Goal: Information Seeking & Learning: Learn about a topic

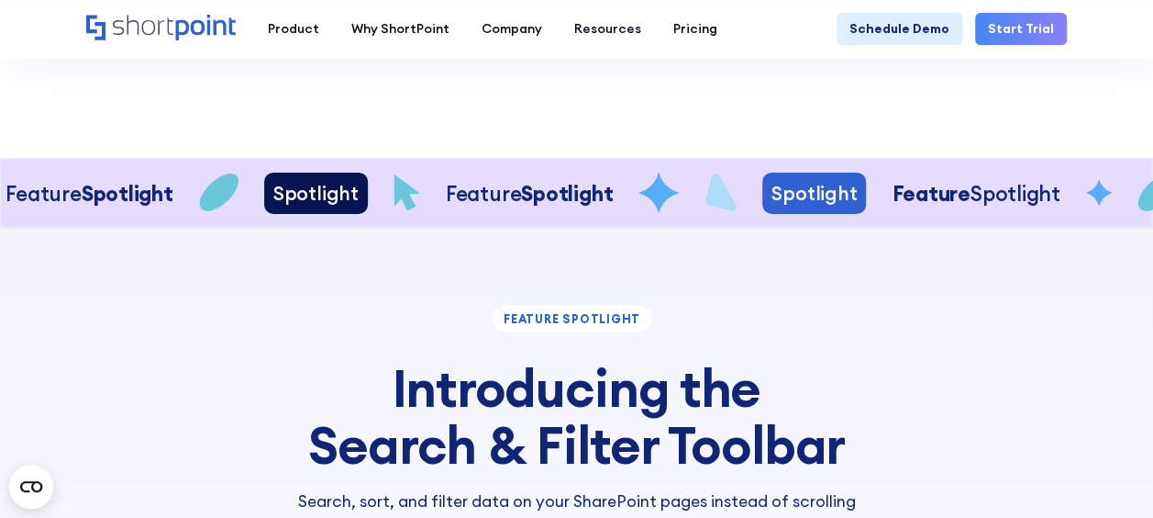
scroll to position [3022, 0]
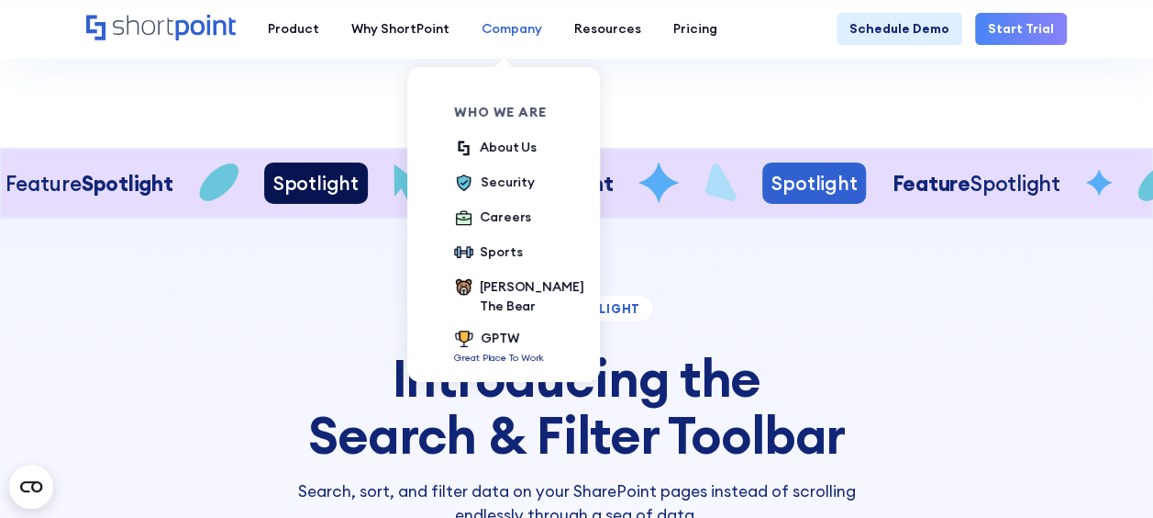
click at [530, 28] on div "Company" at bounding box center [512, 28] width 61 height 19
click at [490, 152] on div "About Us" at bounding box center [508, 147] width 57 height 19
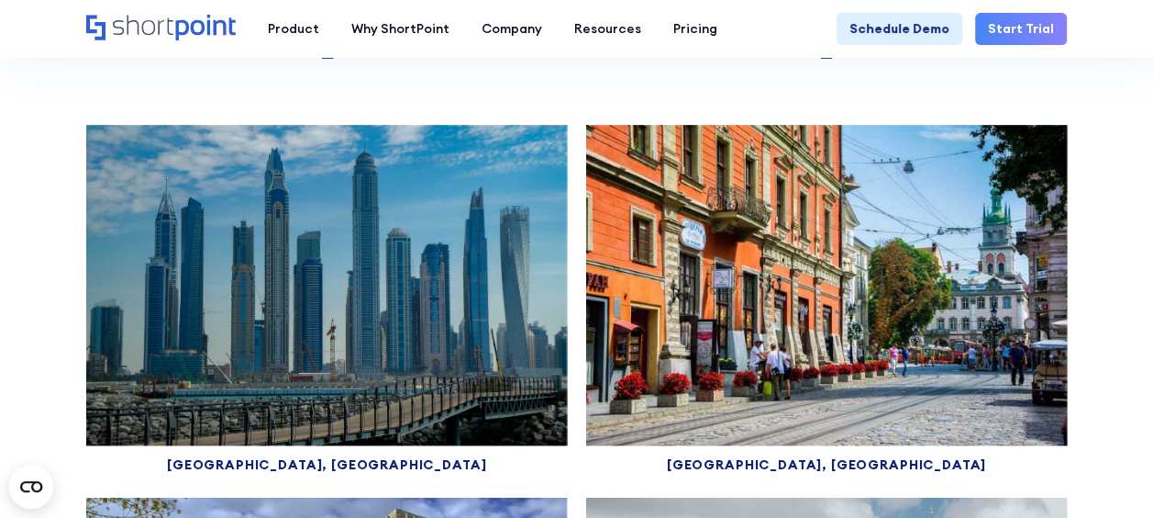
scroll to position [8166, 0]
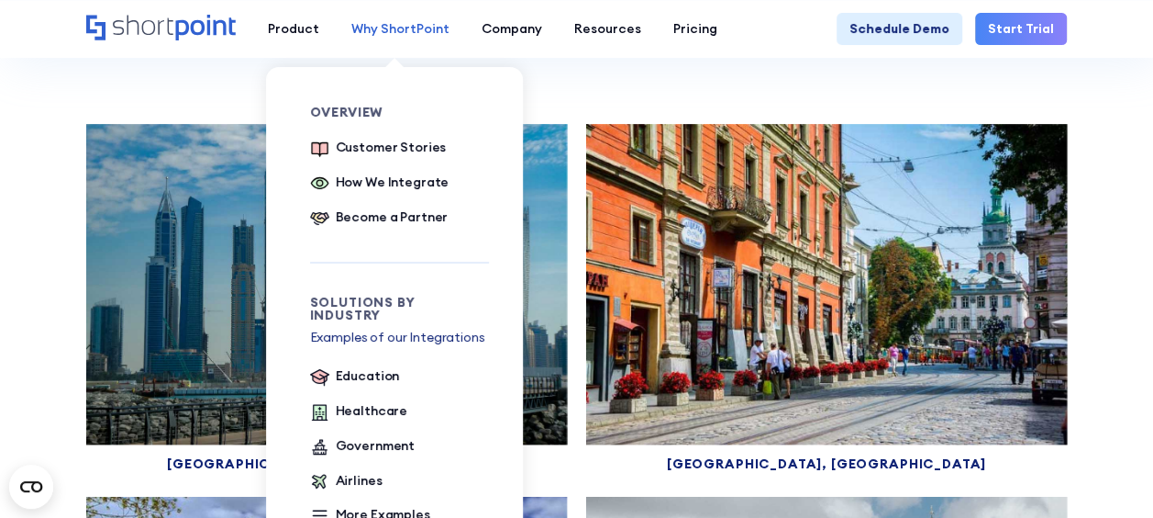
click at [384, 28] on div "Why ShortPoint" at bounding box center [400, 28] width 98 height 19
click at [367, 146] on div "Customer Stories" at bounding box center [391, 147] width 111 height 19
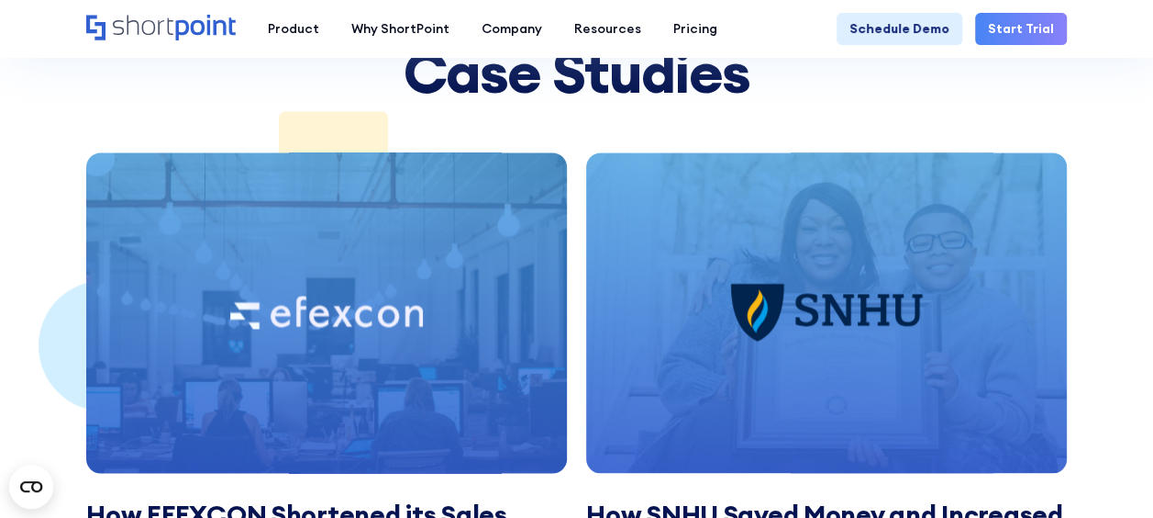
scroll to position [1311, 0]
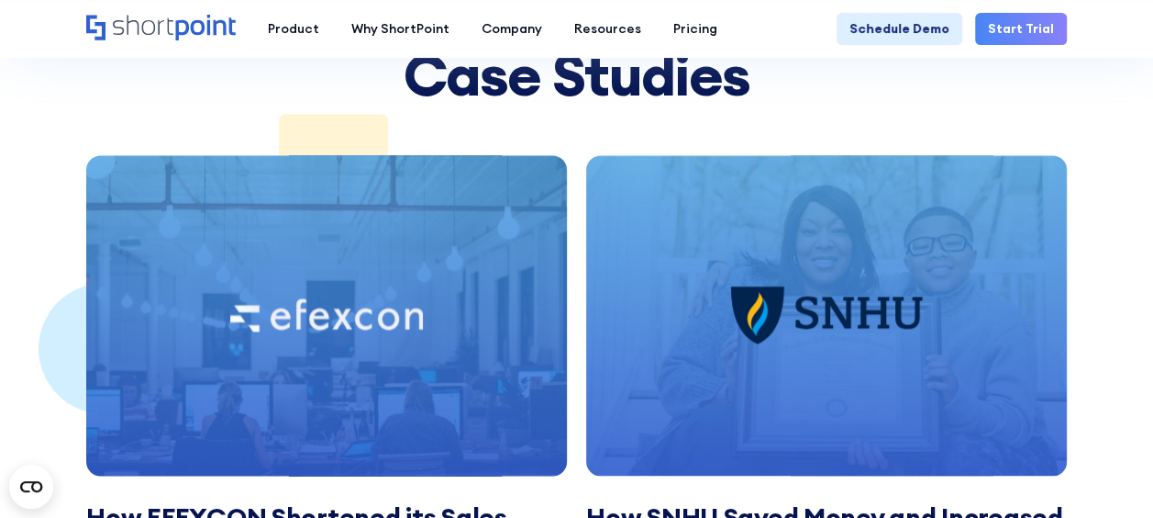
drag, startPoint x: 424, startPoint y: 240, endPoint x: 317, endPoint y: 270, distance: 111.3
click at [317, 270] on div at bounding box center [326, 315] width 481 height 320
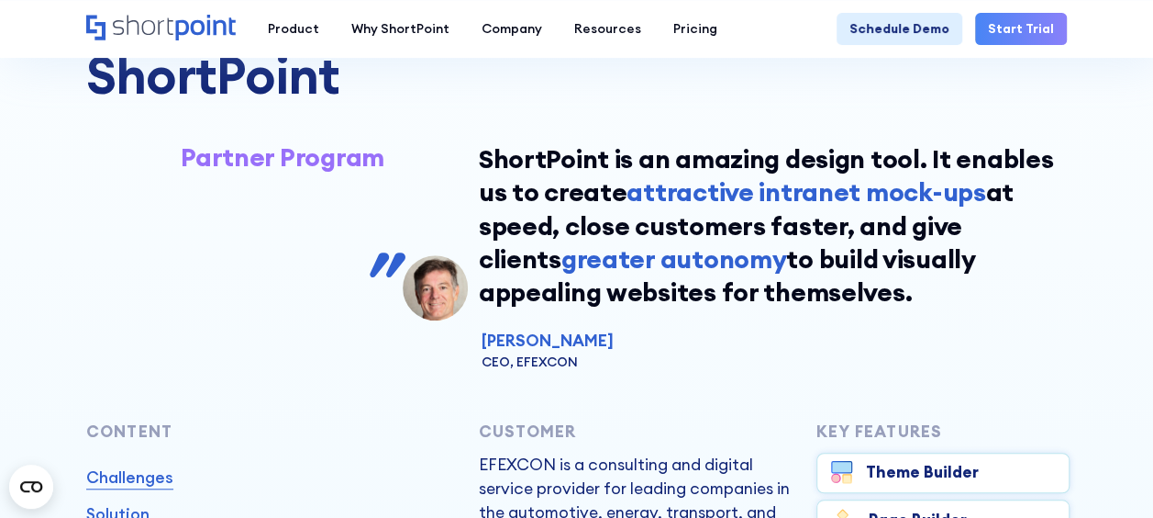
scroll to position [515, 0]
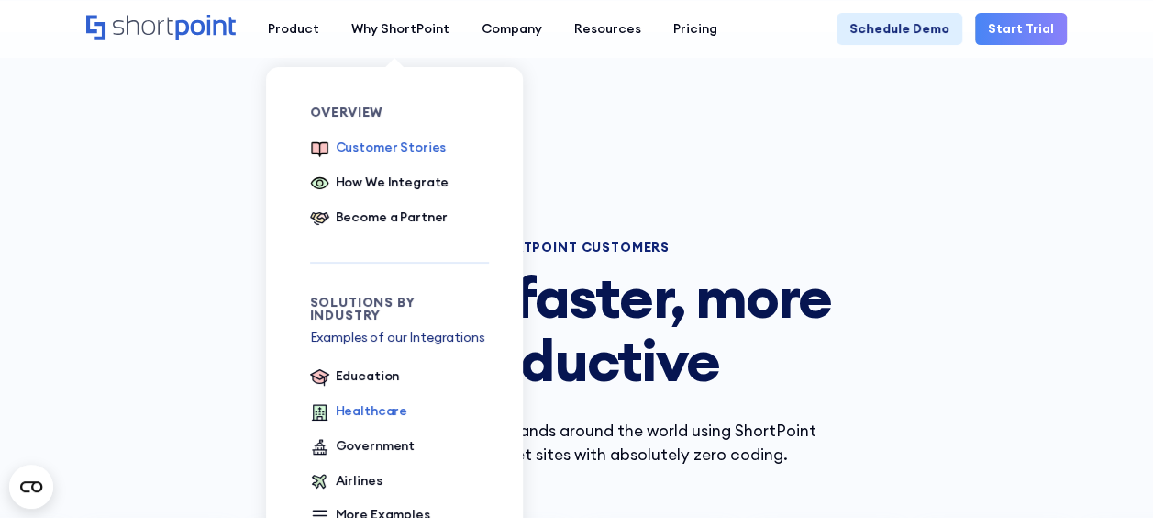
click at [375, 401] on div "Healthcare" at bounding box center [372, 410] width 72 height 19
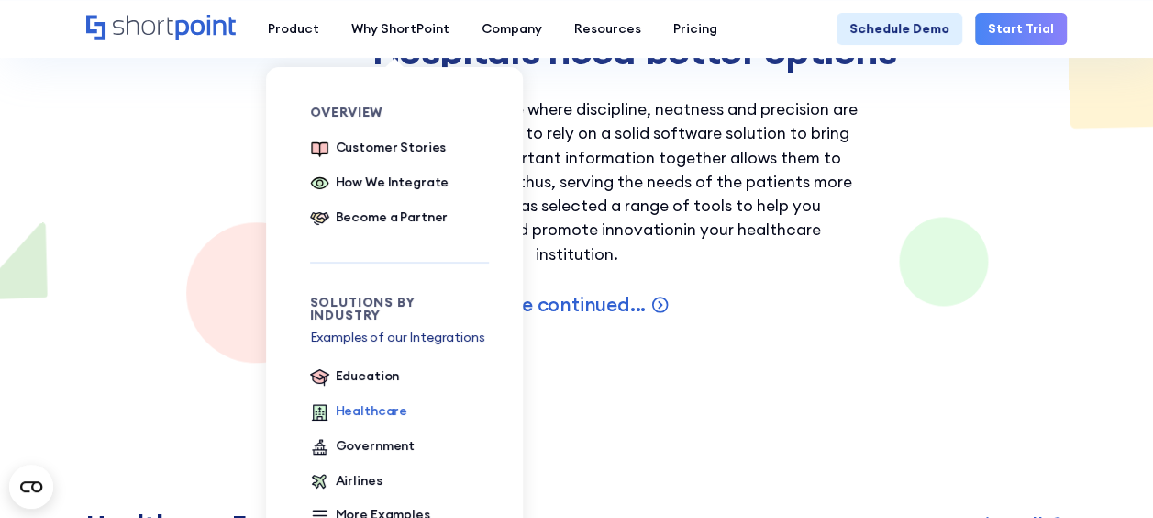
scroll to position [2238, 0]
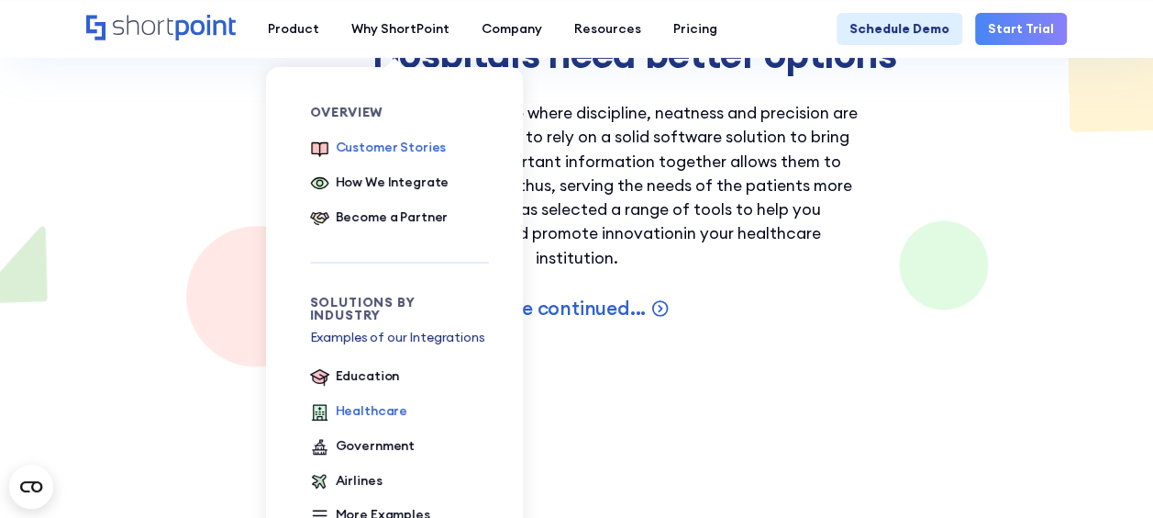
click at [373, 144] on div "Customer Stories" at bounding box center [391, 147] width 111 height 19
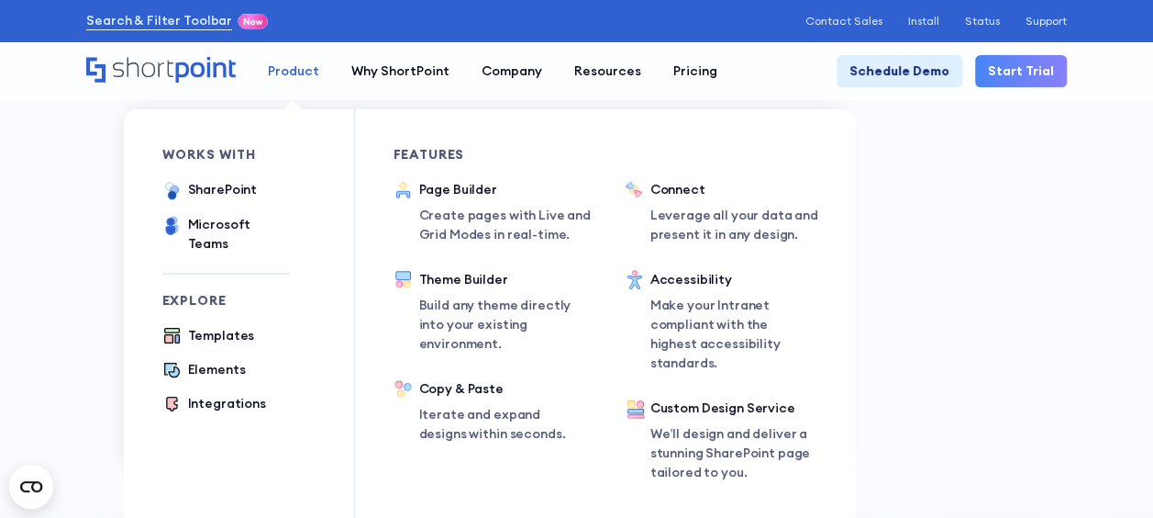
click at [305, 78] on div "Product" at bounding box center [293, 70] width 51 height 19
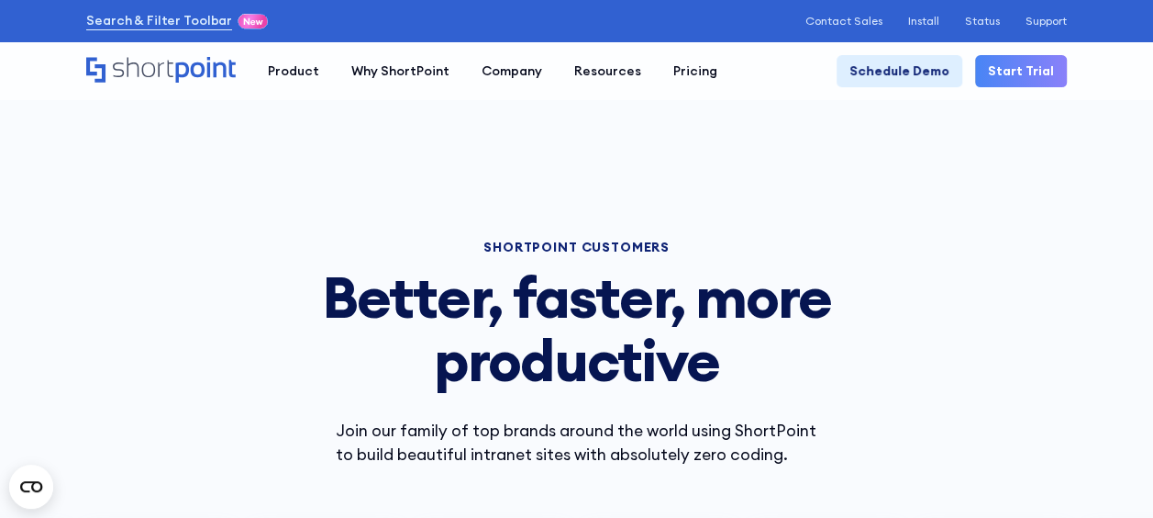
click at [161, 62] on icon "Home" at bounding box center [161, 70] width 150 height 26
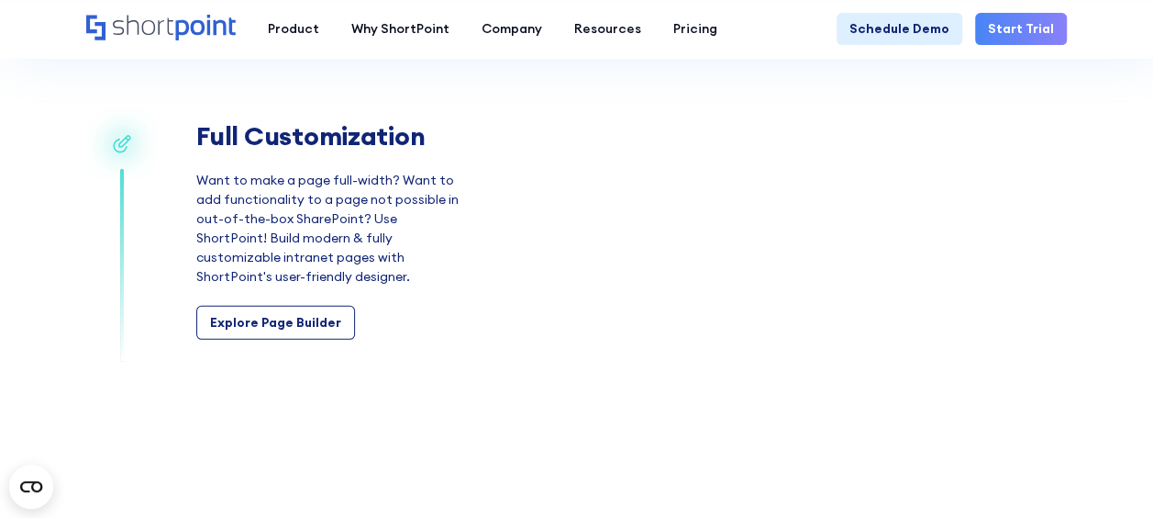
scroll to position [2575, 0]
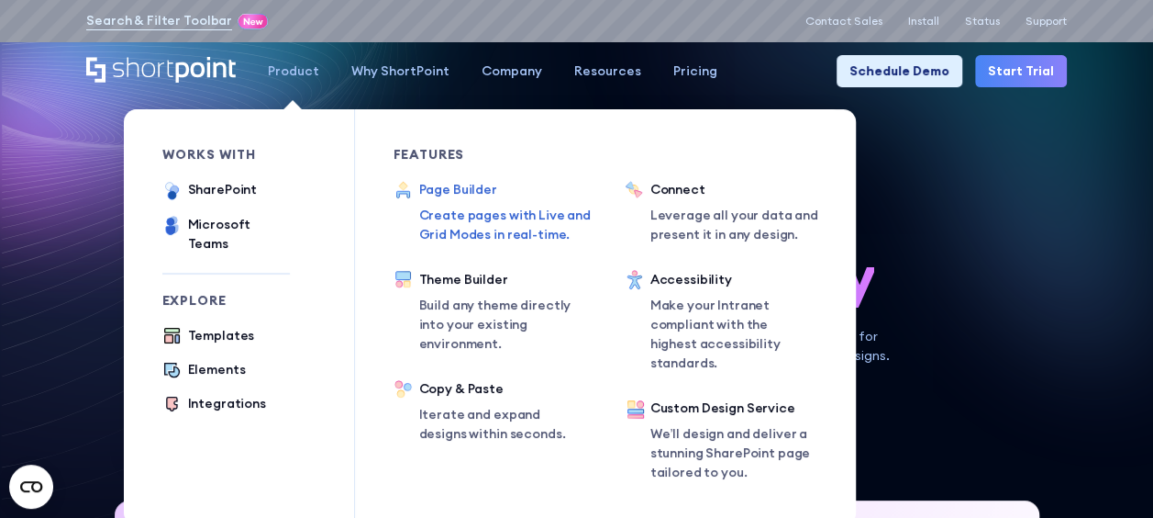
click at [451, 193] on div "Page Builder" at bounding box center [511, 189] width 184 height 19
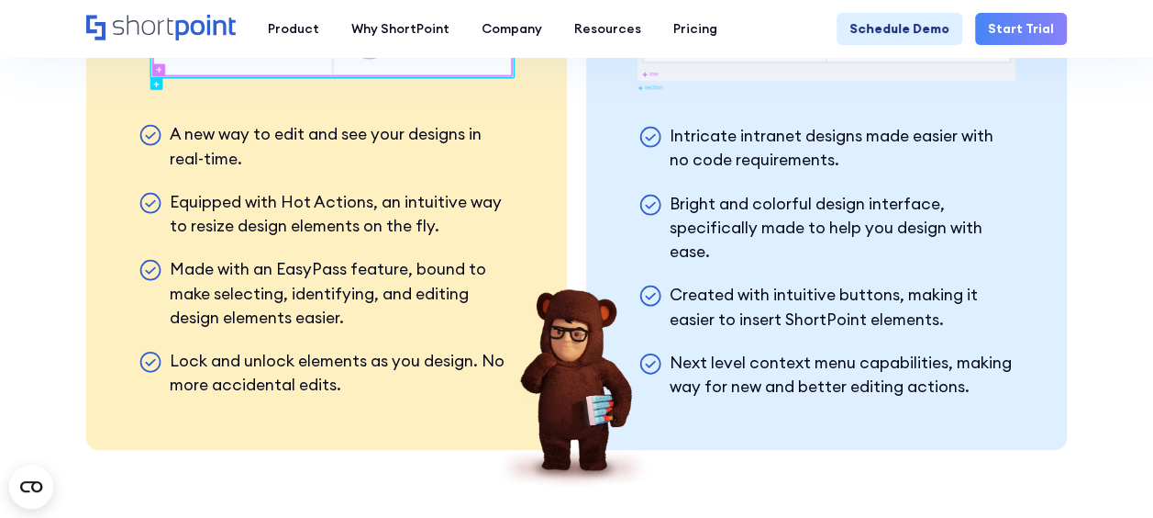
scroll to position [3979, 0]
